Goal: Task Accomplishment & Management: Use online tool/utility

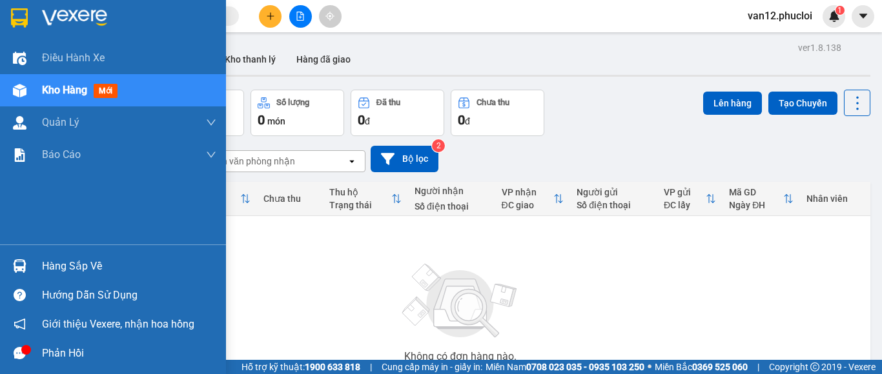
click at [19, 263] on img at bounding box center [20, 267] width 14 height 14
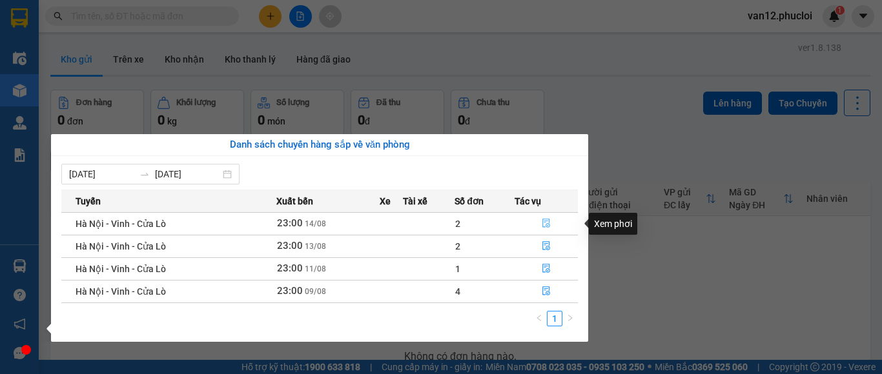
click at [545, 224] on icon "file-done" at bounding box center [546, 223] width 9 height 9
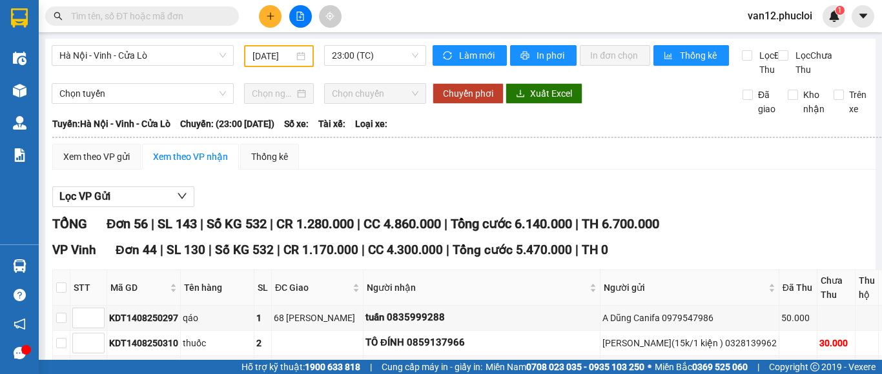
type input "[DATE]"
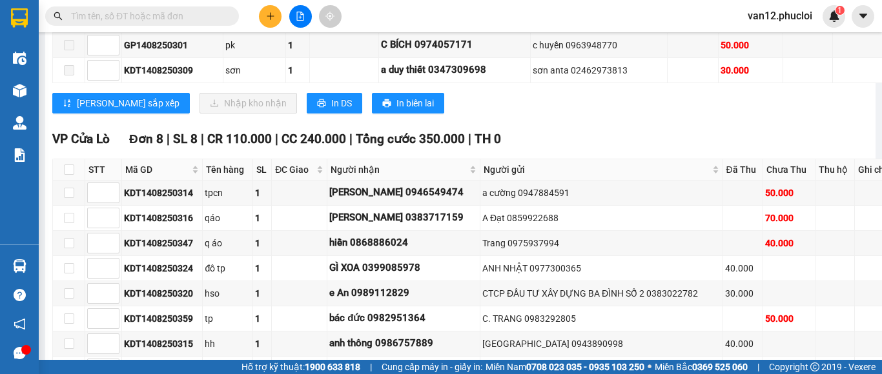
scroll to position [1707, 0]
